Goal: Information Seeking & Learning: Learn about a topic

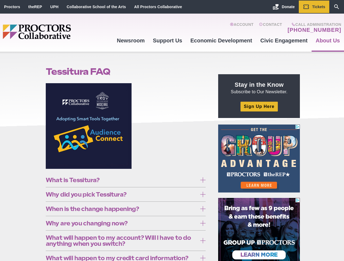
click at [172, 131] on figure at bounding box center [126, 128] width 160 height 90
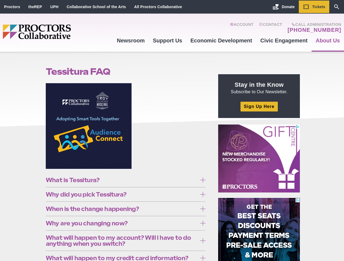
click at [172, 131] on figure at bounding box center [126, 128] width 160 height 90
